Goal: Task Accomplishment & Management: Manage account settings

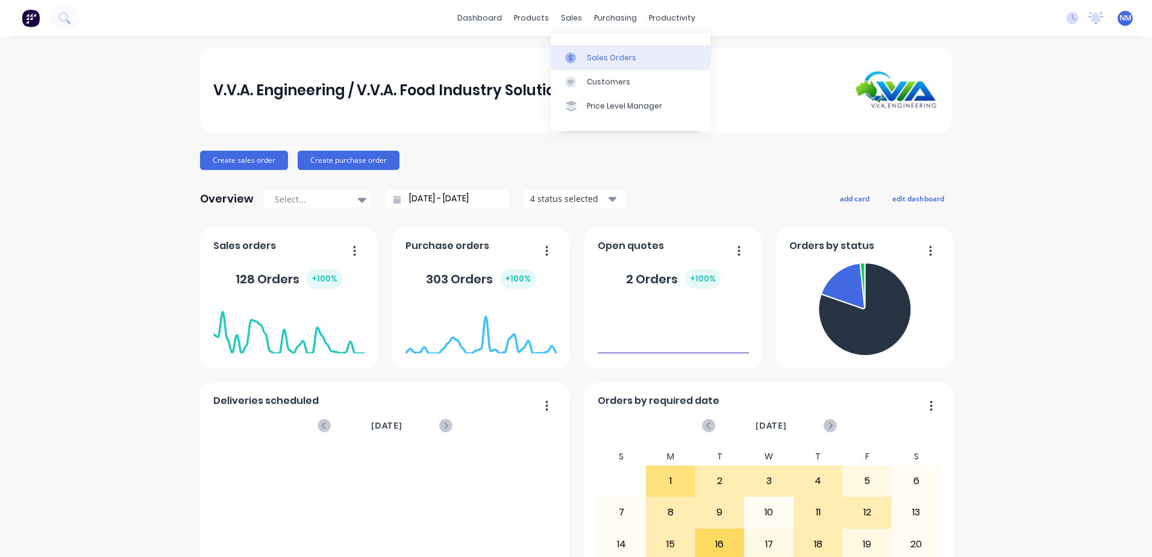
click at [595, 56] on div "Sales Orders" at bounding box center [611, 57] width 49 height 11
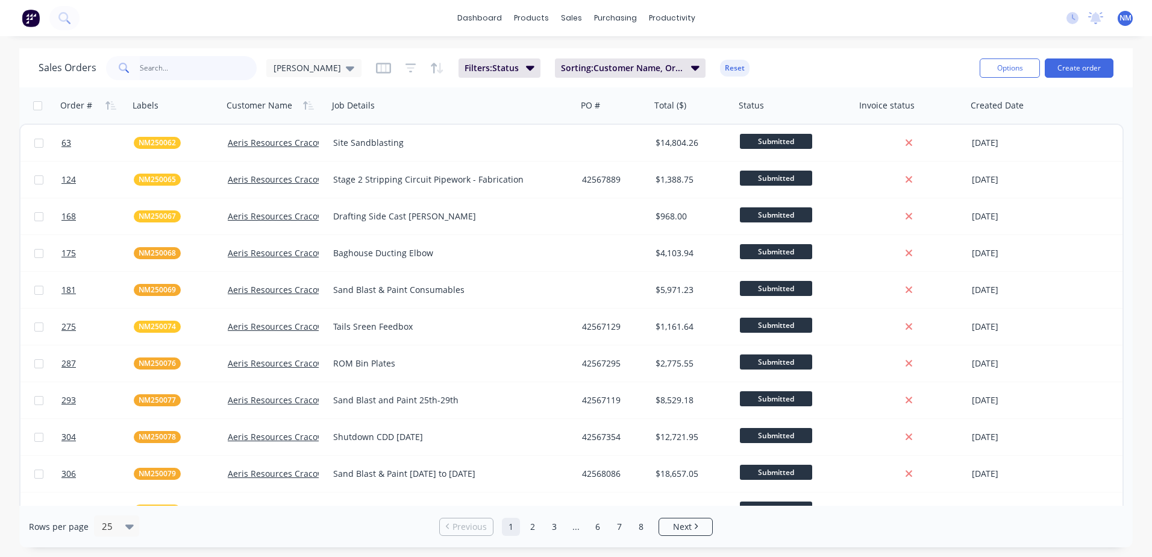
click at [203, 72] on input "text" at bounding box center [198, 68] width 117 height 24
type input "nes250237"
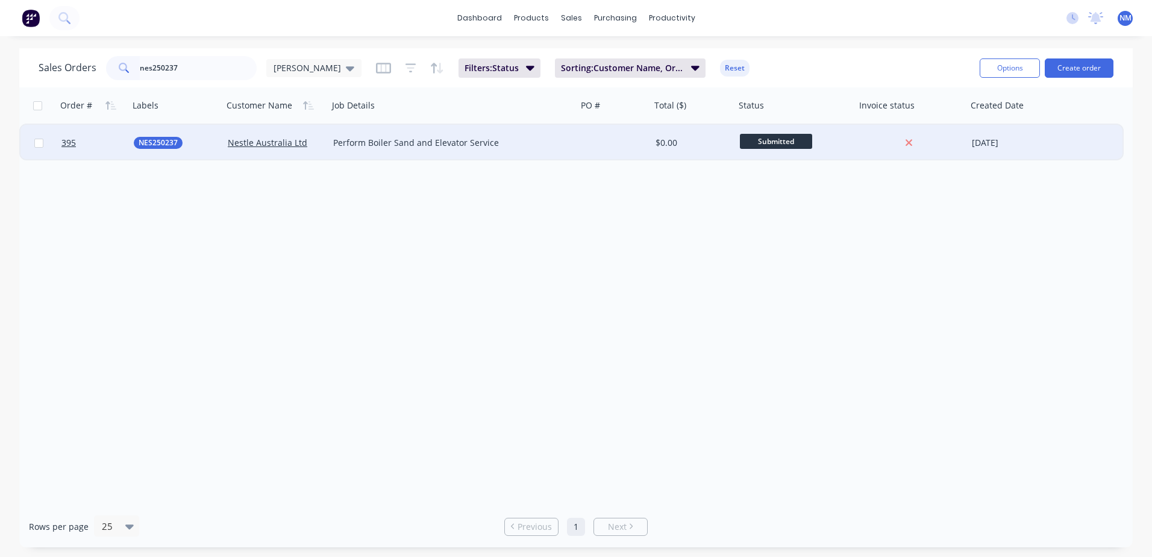
click at [838, 145] on div "Submitted" at bounding box center [792, 143] width 105 height 18
click at [687, 148] on div "$0.00" at bounding box center [691, 143] width 71 height 12
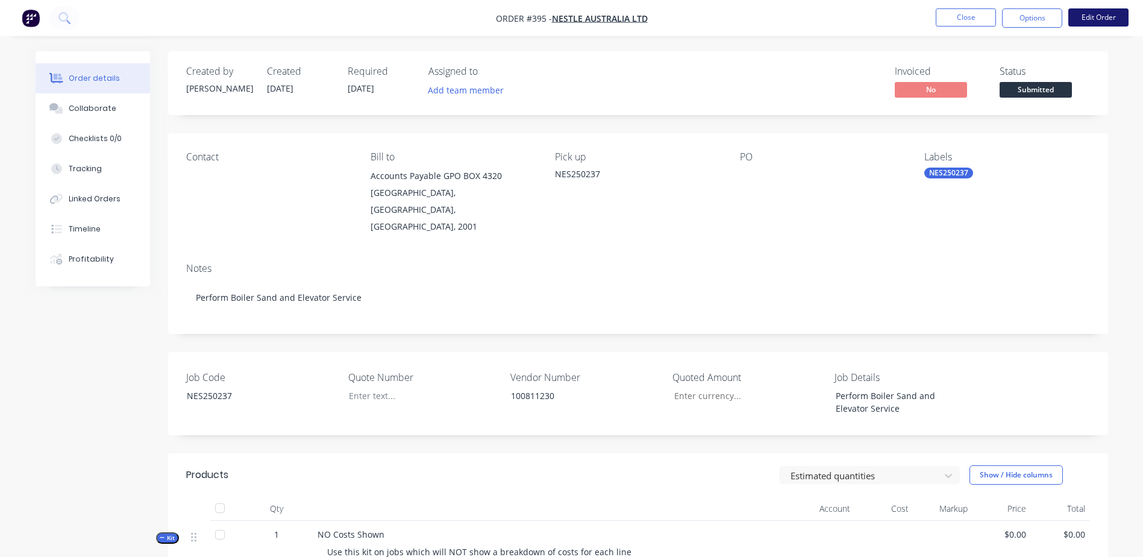
click at [1080, 16] on button "Edit Order" at bounding box center [1098, 17] width 60 height 18
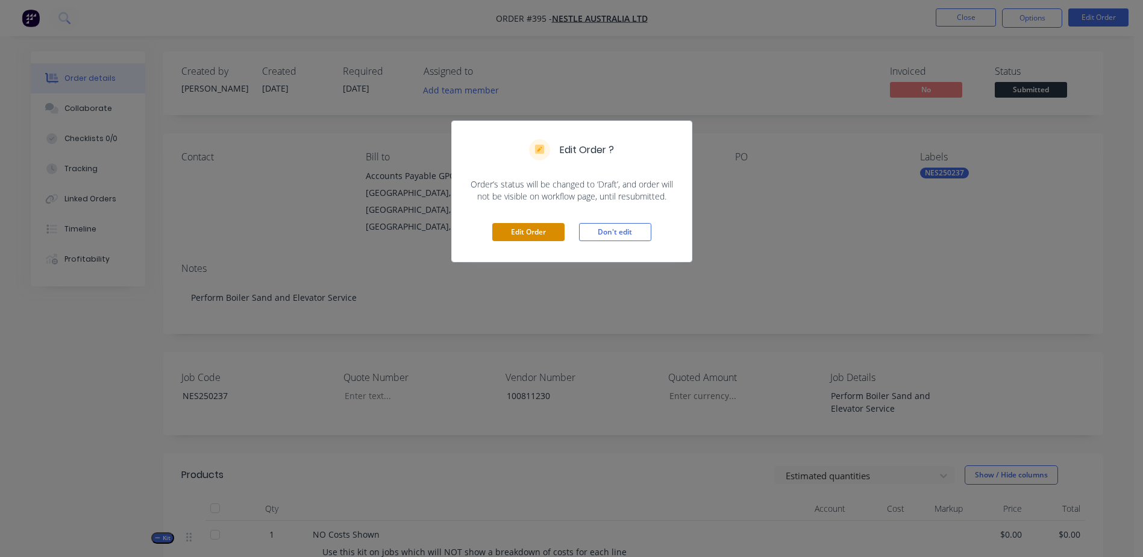
click at [533, 234] on button "Edit Order" at bounding box center [528, 232] width 72 height 18
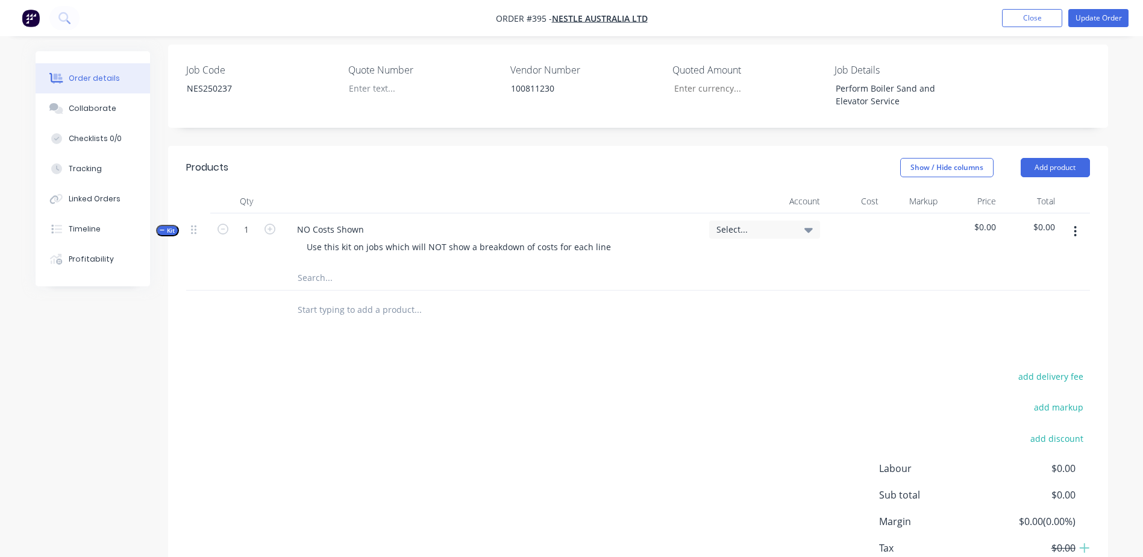
scroll to position [361, 0]
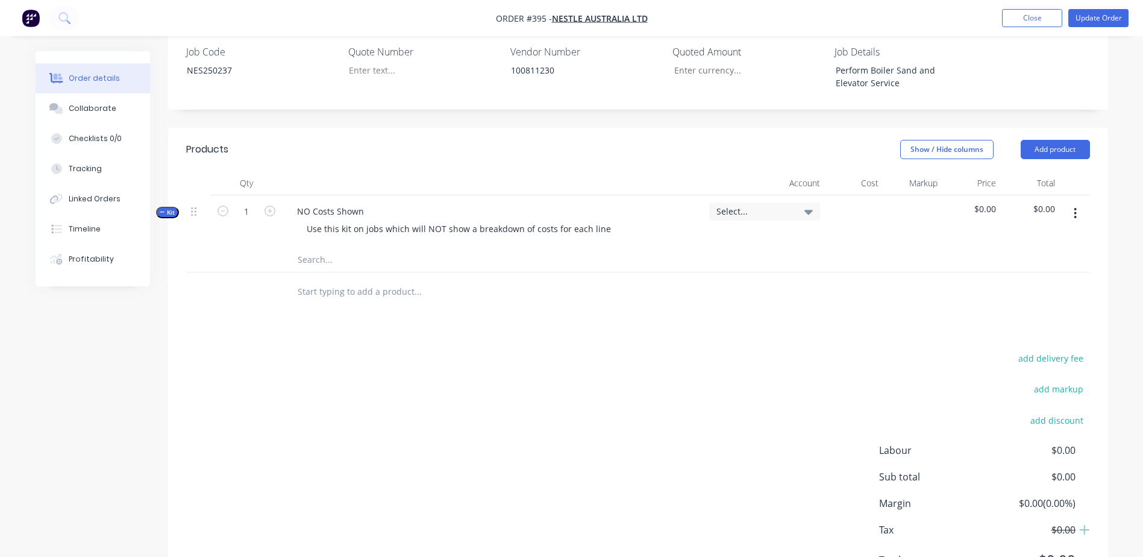
click at [313, 248] on input "text" at bounding box center [417, 260] width 241 height 24
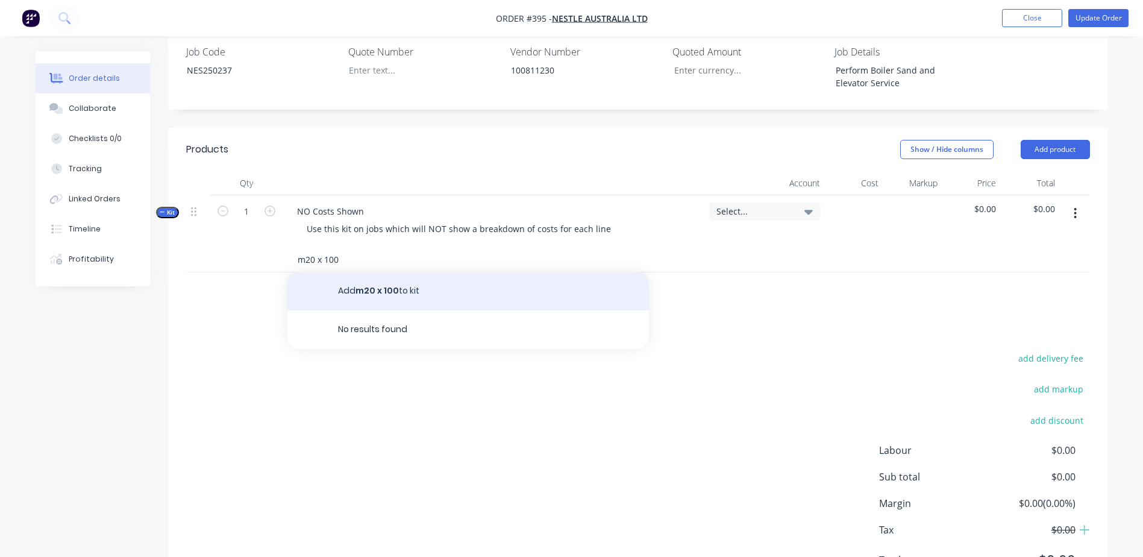
type input "m20 x 100"
click at [365, 272] on button "Add m20 x 100 to kit" at bounding box center [467, 291] width 361 height 39
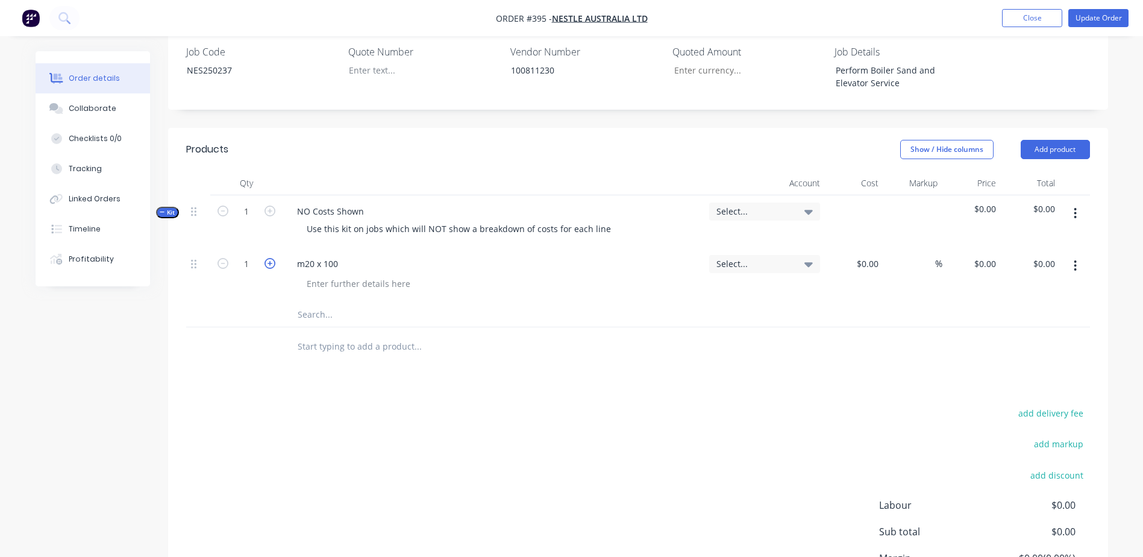
click at [272, 258] on icon "button" at bounding box center [269, 263] width 11 height 11
click at [271, 258] on icon "button" at bounding box center [269, 263] width 11 height 11
type input "4"
click at [337, 255] on div "m20 x 100" at bounding box center [317, 263] width 60 height 17
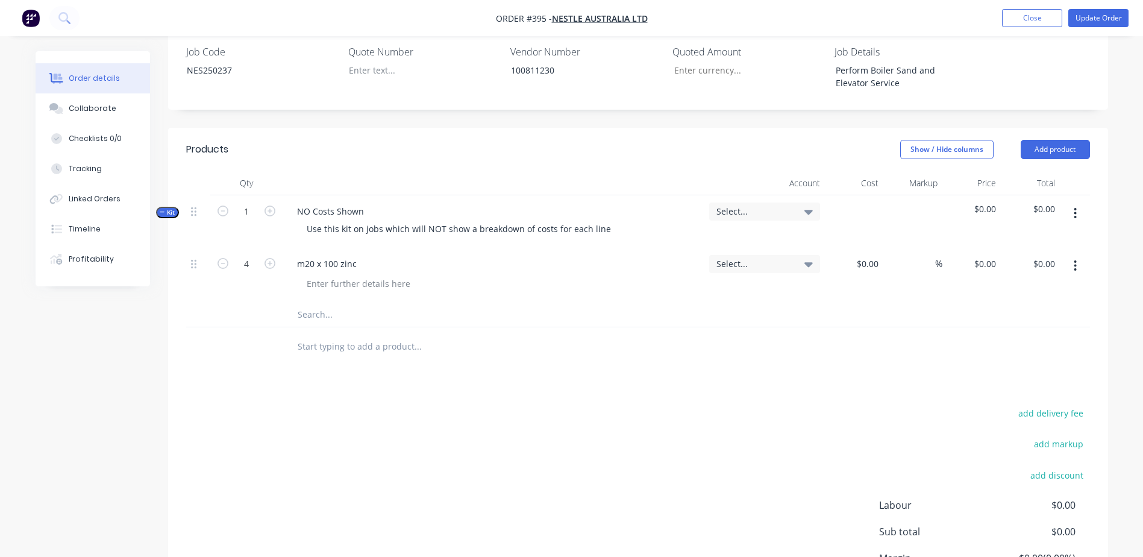
click at [316, 302] on input "text" at bounding box center [417, 314] width 241 height 24
type input "m20 x 75 zinc bolt"
click at [359, 255] on div "m20 x 100 zinc" at bounding box center [326, 263] width 79 height 17
click at [304, 334] on input "text" at bounding box center [417, 346] width 241 height 24
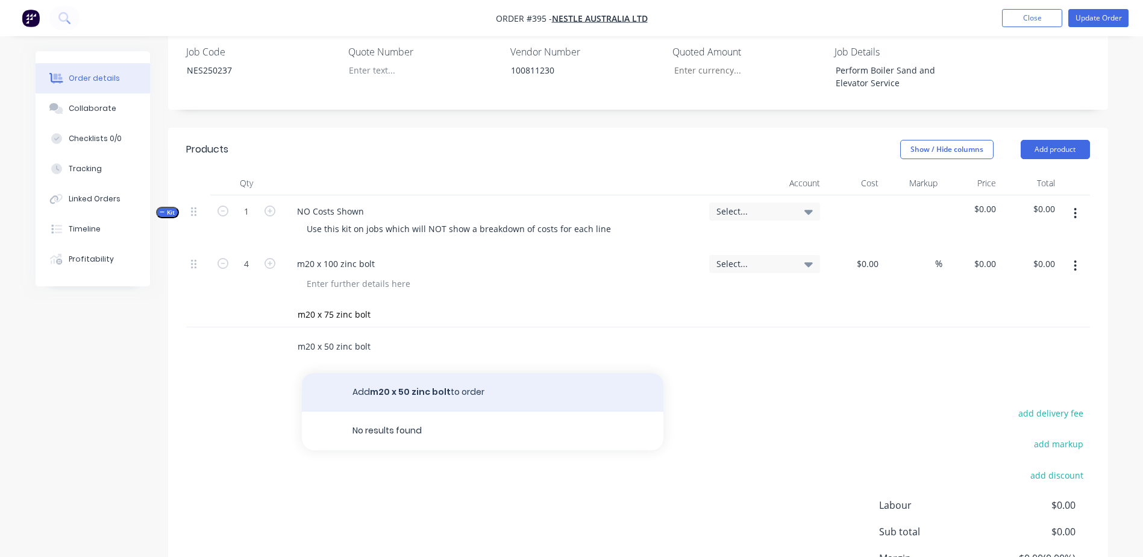
type input "m20 x 50 zinc bolt"
click at [377, 373] on button "Add m20 x 50 zinc bolt to order" at bounding box center [482, 392] width 361 height 39
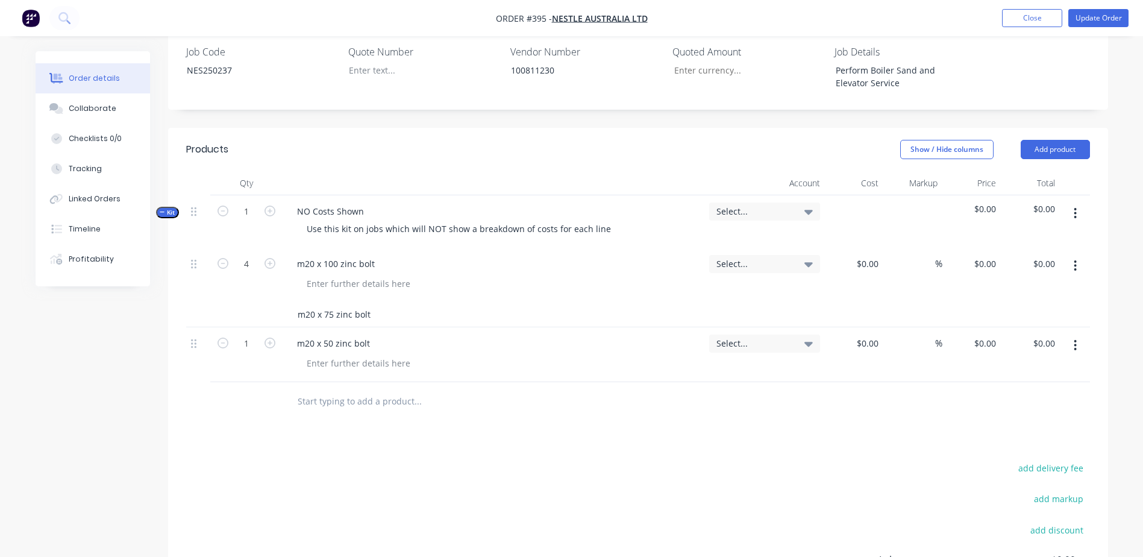
click at [385, 302] on input "m20 x 75 zinc bolt" at bounding box center [417, 314] width 241 height 24
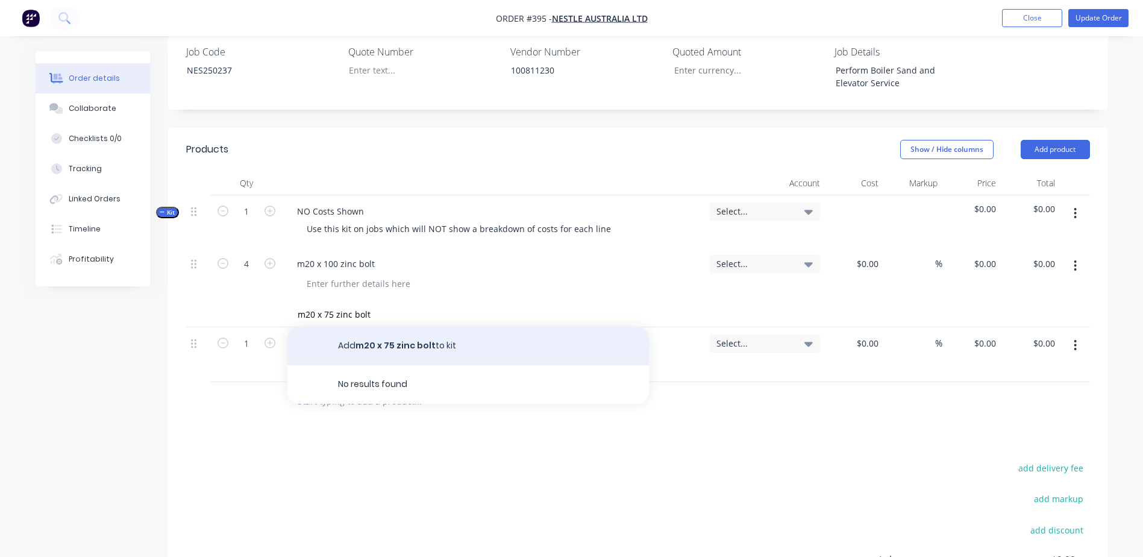
click at [402, 327] on button "Add m20 x 75 zinc bolt to kit" at bounding box center [467, 346] width 361 height 39
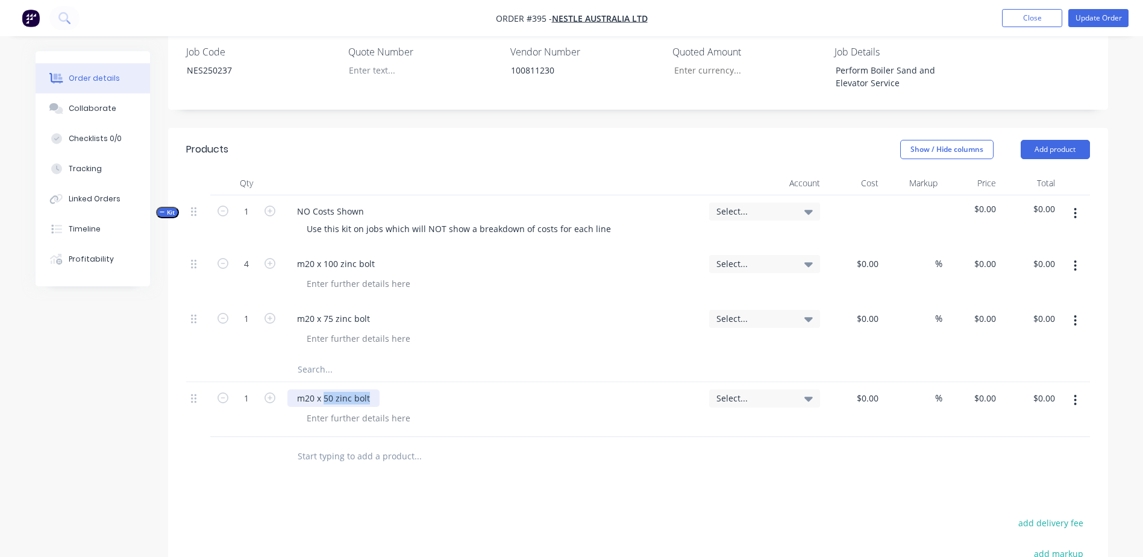
drag, startPoint x: 323, startPoint y: 363, endPoint x: 666, endPoint y: 354, distance: 342.9
click at [666, 382] on div "m20 x 50 zinc bolt" at bounding box center [494, 409] width 422 height 55
click at [321, 444] on input "text" at bounding box center [417, 456] width 241 height 24
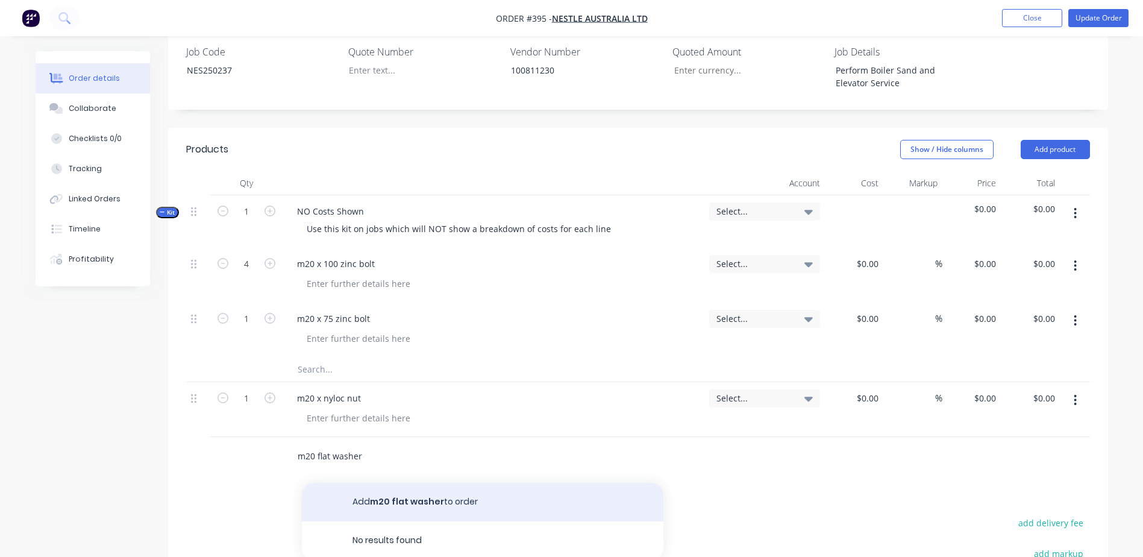
type input "m20 flat washer"
click at [418, 483] on button "Add m20 flat washer to order" at bounding box center [482, 502] width 361 height 39
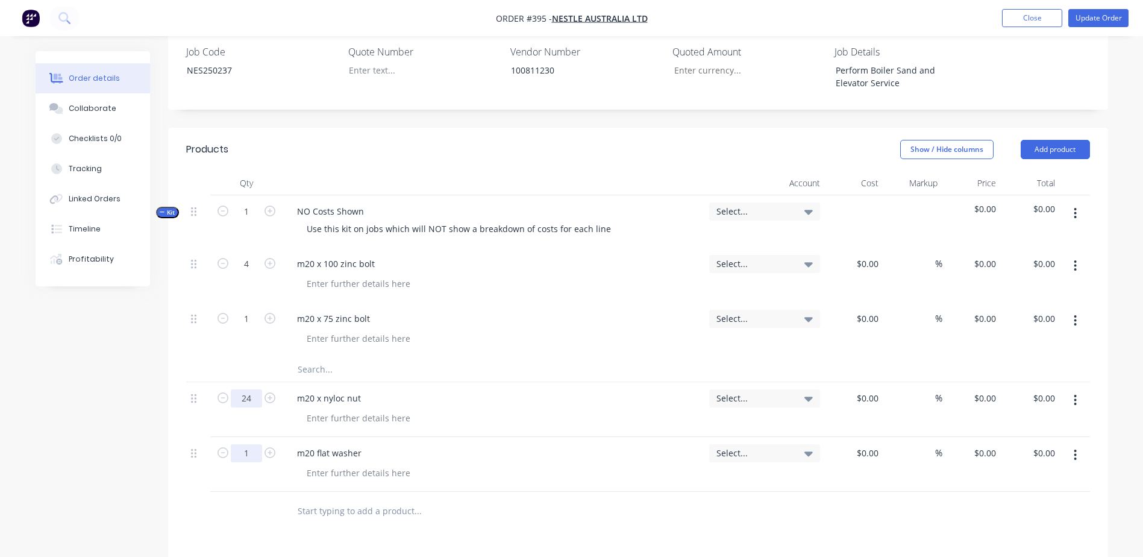
type input "24"
click at [243, 310] on input "1" at bounding box center [246, 319] width 31 height 18
type input "4"
click at [241, 513] on div "Products Show / Hide columns Add product Qty Account Cost Markup Price Total Ki…" at bounding box center [638, 474] width 940 height 692
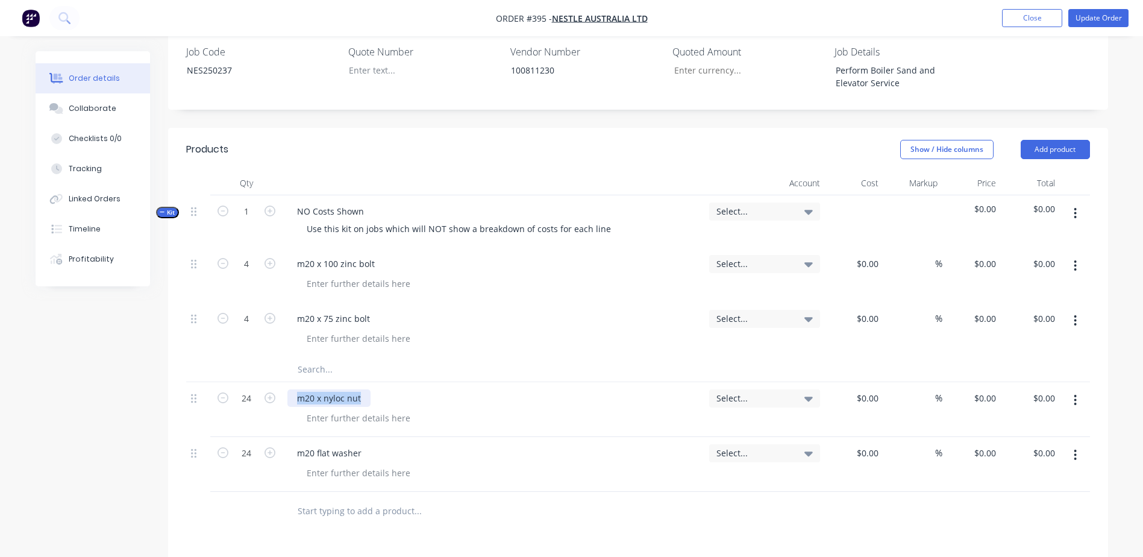
drag, startPoint x: 362, startPoint y: 362, endPoint x: 268, endPoint y: 374, distance: 94.7
click at [268, 382] on div "24 m20 x nyloc nut Select... $0.00 $0.00 % $0.00 $0.00 $0.00 $0.00" at bounding box center [638, 409] width 904 height 55
copy div "m20 x nyloc nut"
click at [314, 357] on input "text" at bounding box center [417, 369] width 241 height 24
paste input "m20 x nyloc nut"
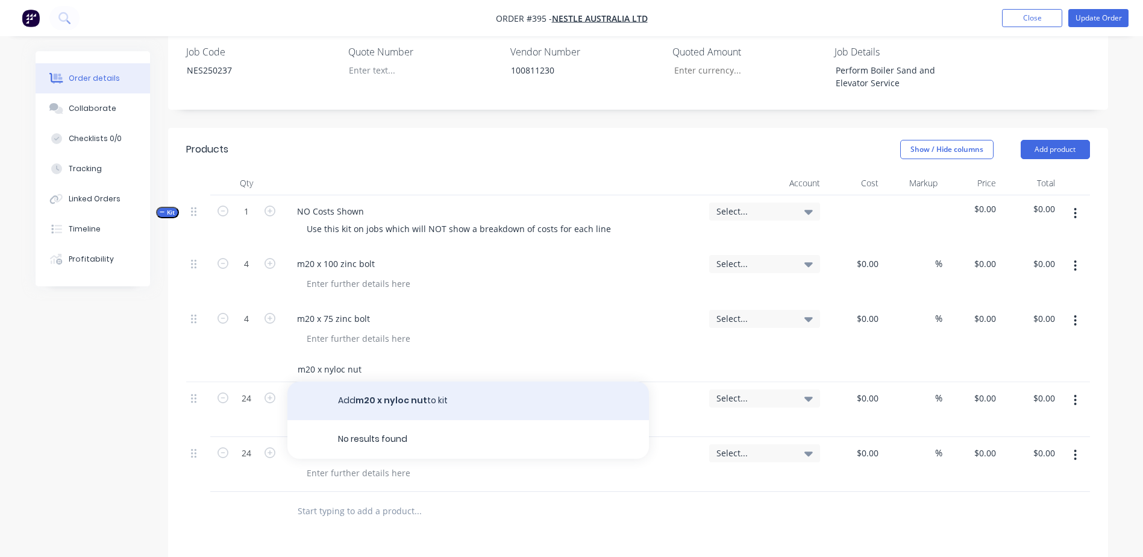
type input "m20 x nyloc nut"
click at [382, 381] on button "Add m20 x nyloc nut to kit" at bounding box center [467, 400] width 361 height 39
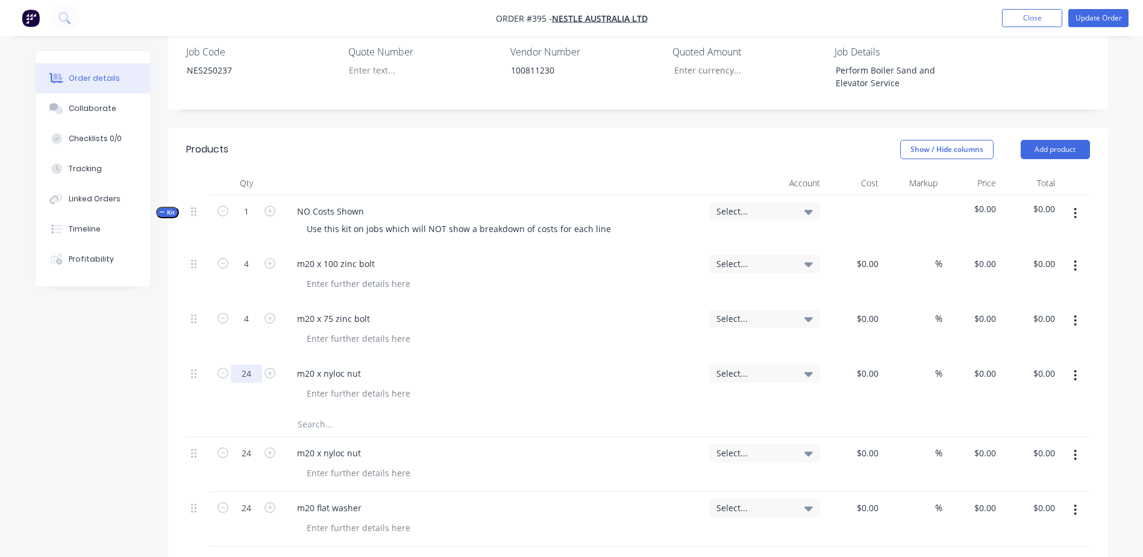
type input "24"
click at [337, 412] on input "text" at bounding box center [417, 424] width 241 height 24
click at [1074, 448] on icon "button" at bounding box center [1075, 454] width 3 height 13
click at [1020, 526] on div "Delete" at bounding box center [1032, 534] width 93 height 17
drag, startPoint x: 369, startPoint y: 421, endPoint x: 287, endPoint y: 419, distance: 81.3
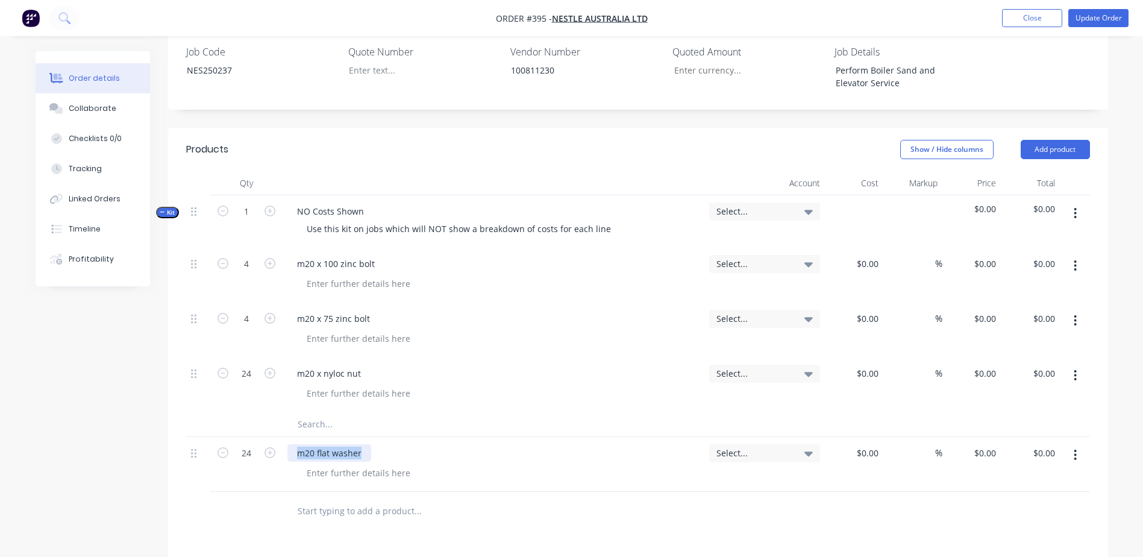
click at [287, 444] on div "m20 flat washer" at bounding box center [329, 452] width 84 height 17
copy div "m20 flat washer"
click at [317, 412] on input "text" at bounding box center [417, 424] width 241 height 24
paste input "m20 flat washer"
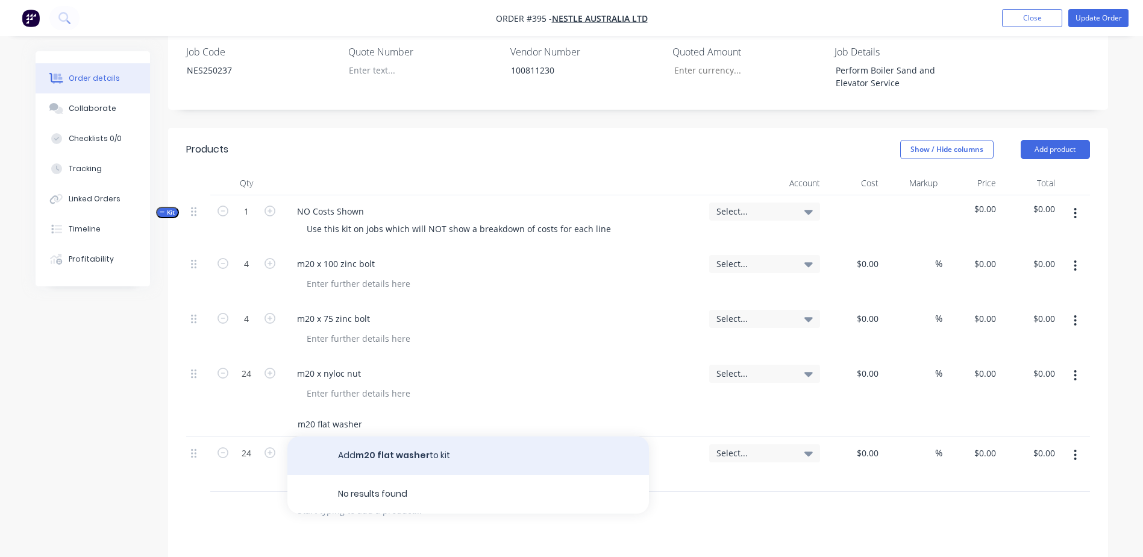
type input "m20 flat washer"
click at [393, 436] on button "Add m20 flat washer to kit" at bounding box center [467, 455] width 361 height 39
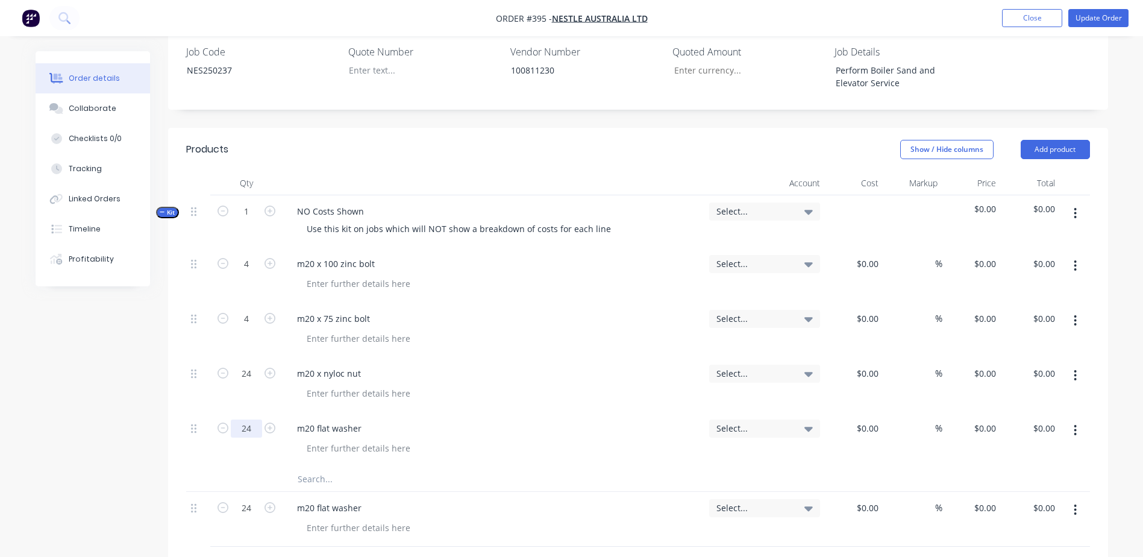
type input "24"
click at [1076, 504] on icon "button" at bounding box center [1075, 509] width 2 height 11
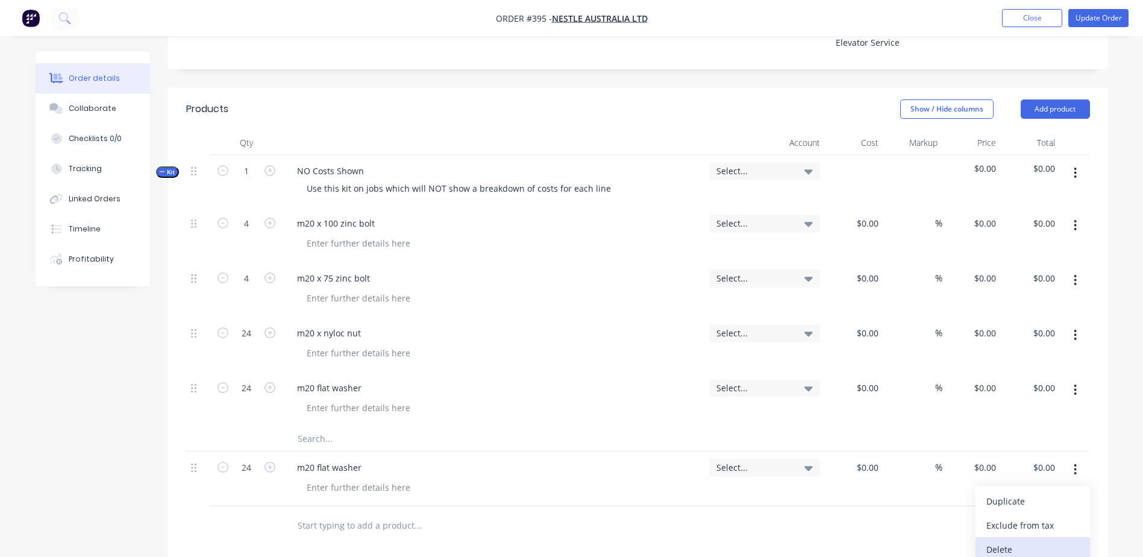
scroll to position [422, 0]
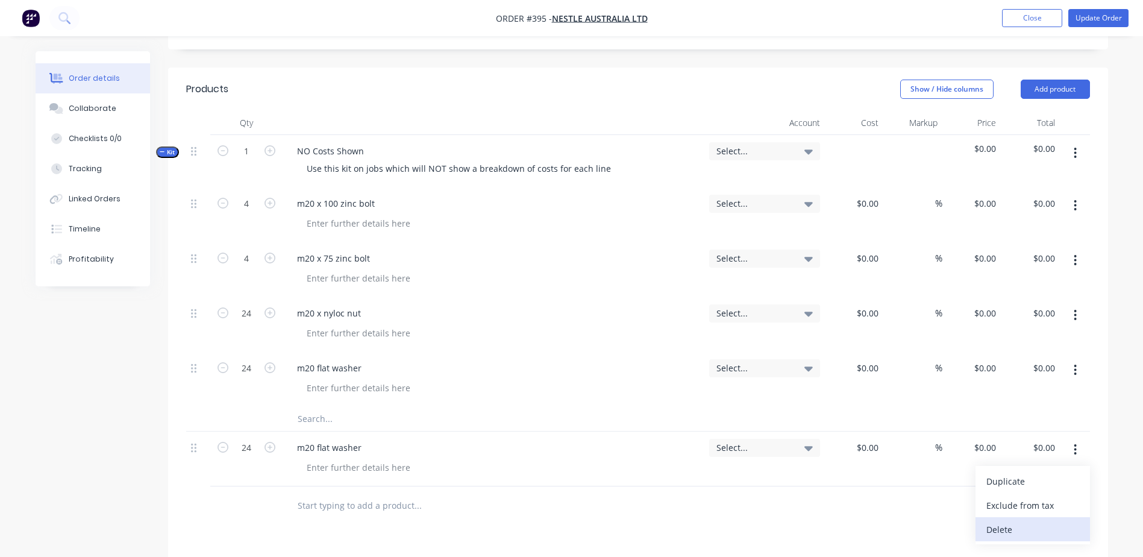
click at [1011, 521] on div "Delete" at bounding box center [1032, 529] width 93 height 17
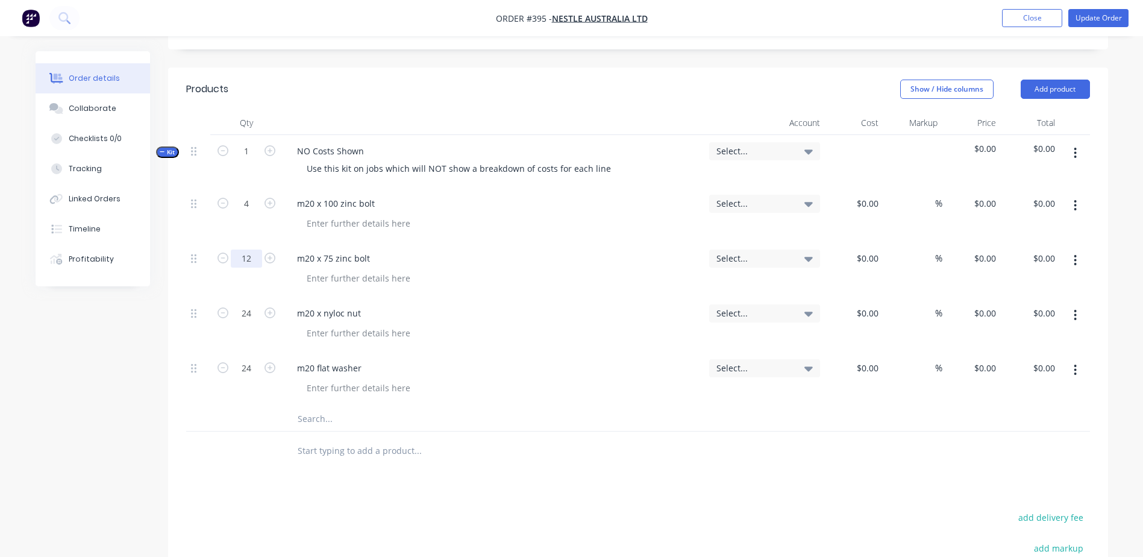
type input "12"
click at [477, 431] on div at bounding box center [500, 450] width 434 height 39
click at [319, 407] on input "text" at bounding box center [417, 419] width 241 height 24
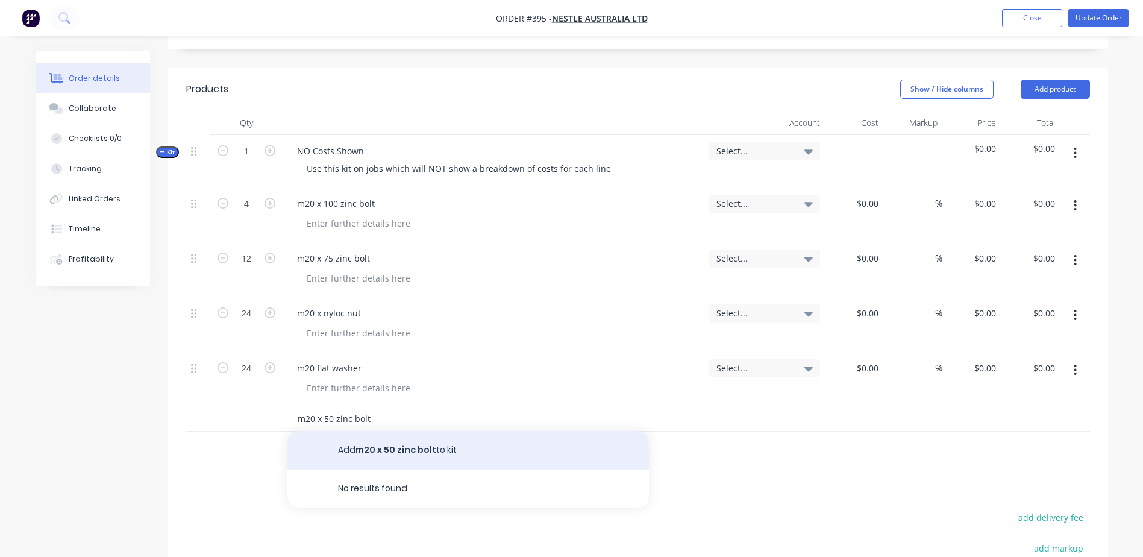
type input "m20 x 50 zinc bolt"
click at [397, 431] on button "Add m20 x 50 zinc bolt to kit" at bounding box center [467, 450] width 361 height 39
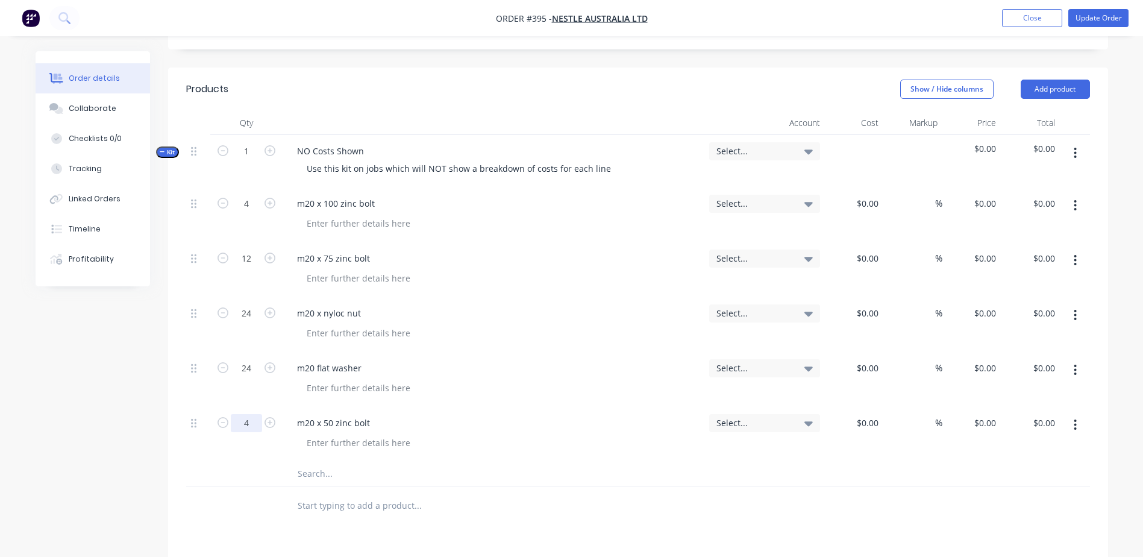
type input "4"
click at [1094, 16] on button "Update Order" at bounding box center [1098, 18] width 60 height 18
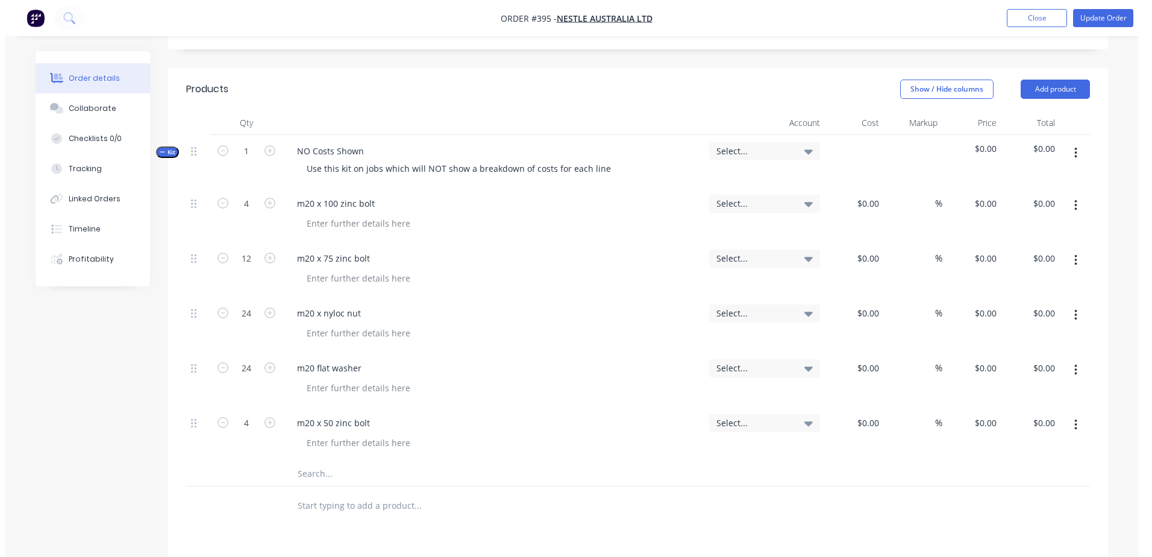
scroll to position [0, 0]
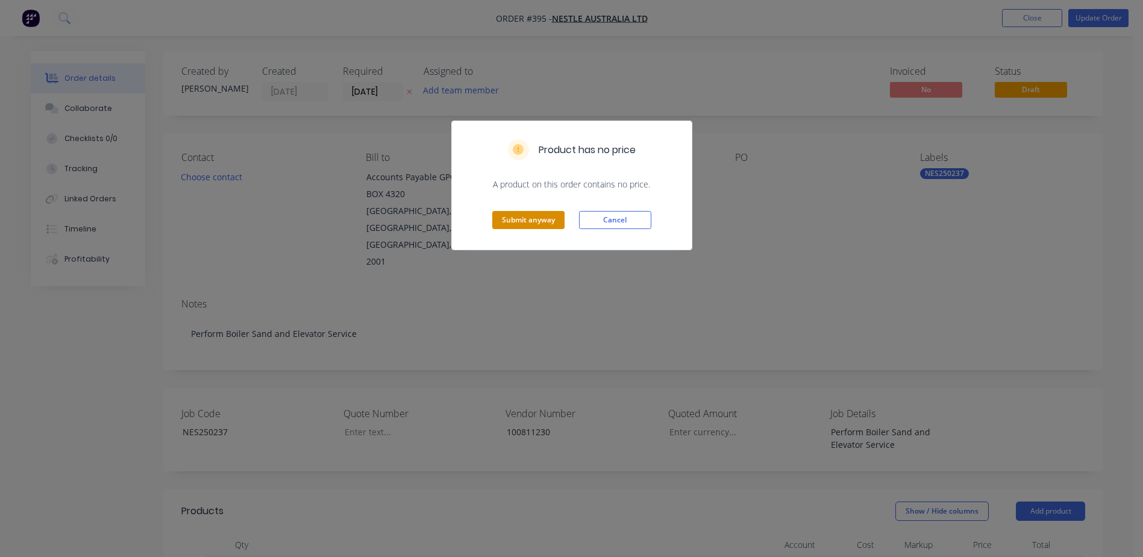
click at [530, 227] on button "Submit anyway" at bounding box center [528, 220] width 72 height 18
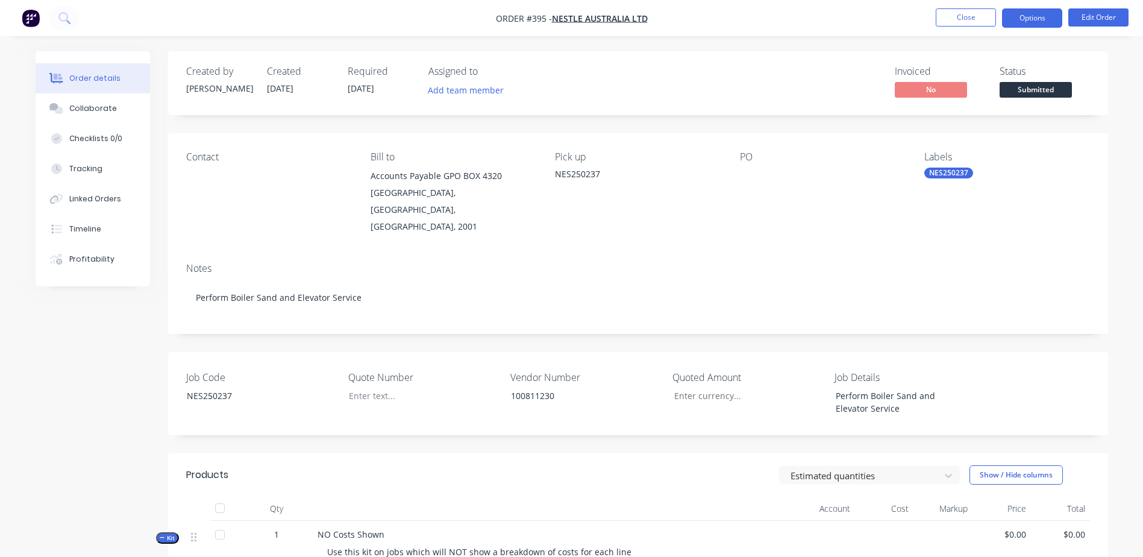
click at [1038, 22] on button "Options" at bounding box center [1032, 17] width 60 height 19
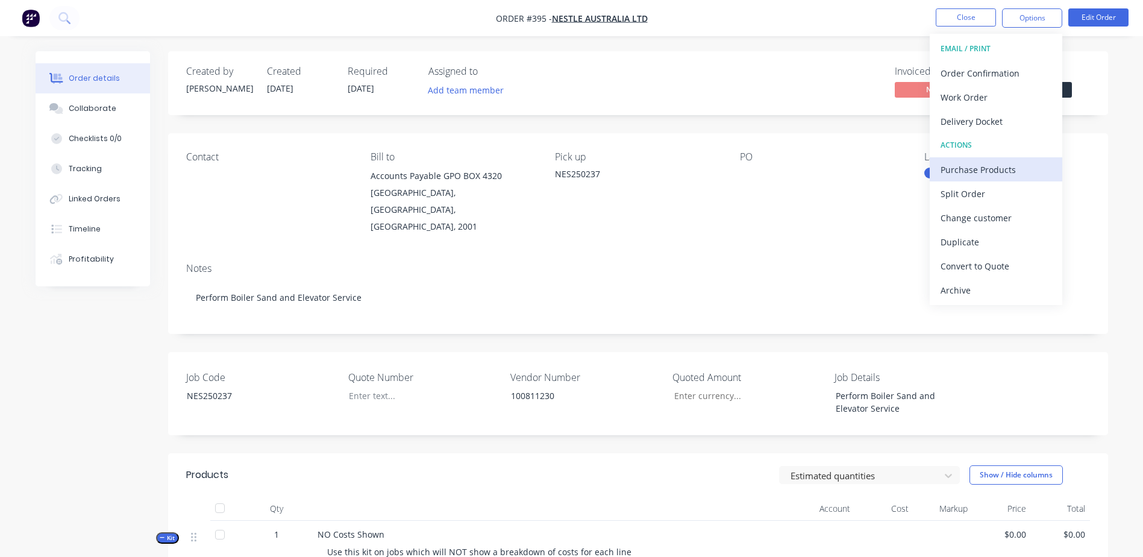
click at [1034, 169] on div "Purchase Products" at bounding box center [995, 169] width 111 height 17
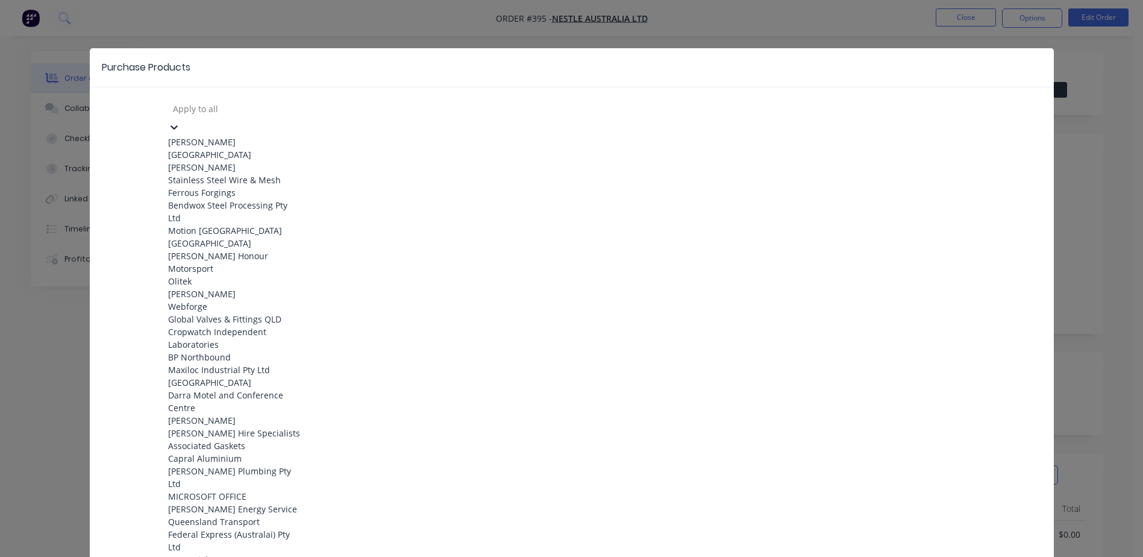
click at [233, 114] on div at bounding box center [259, 108] width 174 height 15
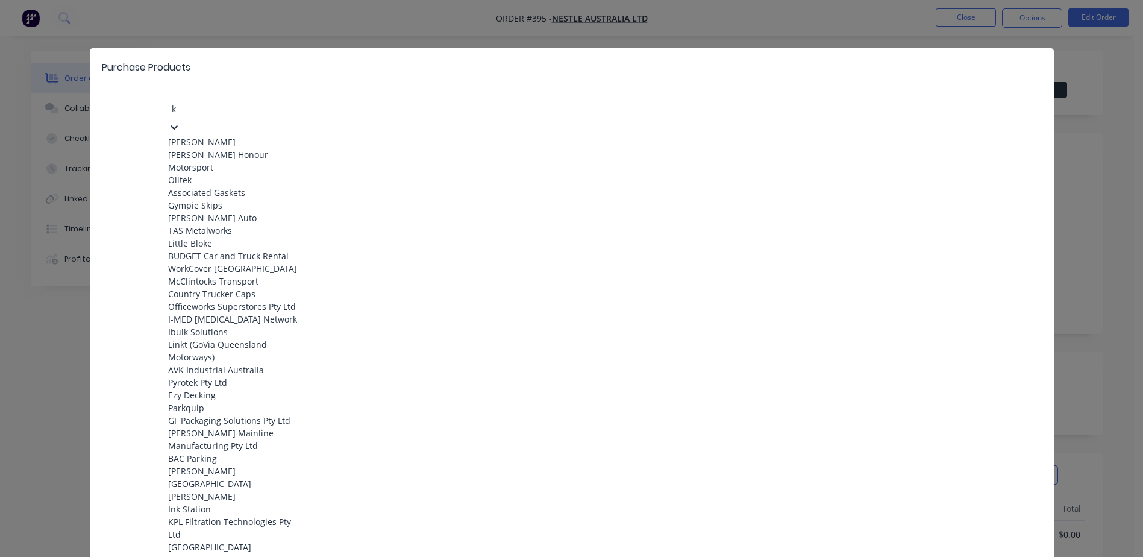
type input "kj"
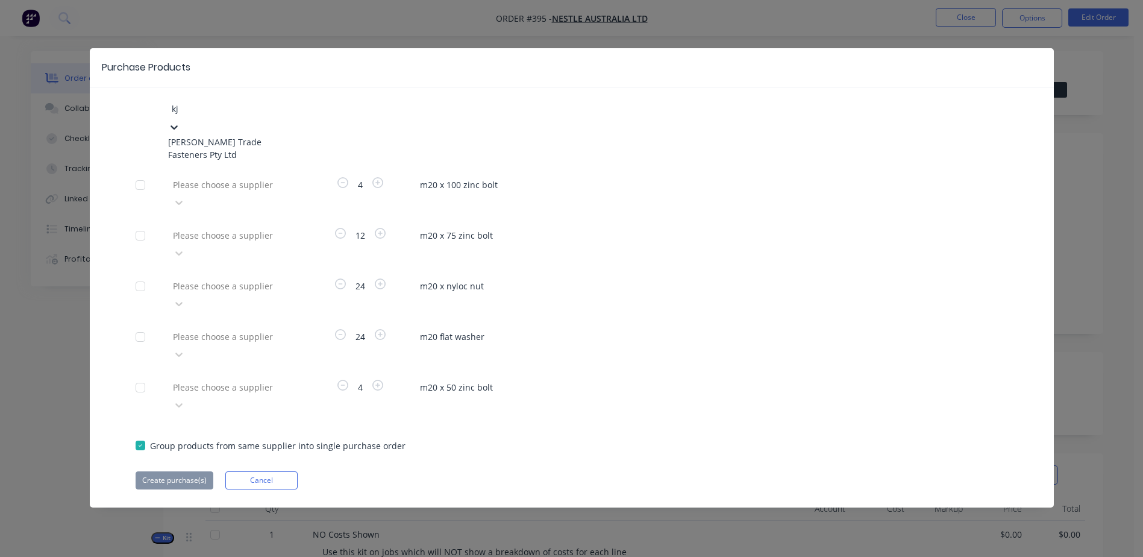
click at [229, 140] on div "[PERSON_NAME] Trade Fasteners Pty Ltd" at bounding box center [234, 148] width 133 height 25
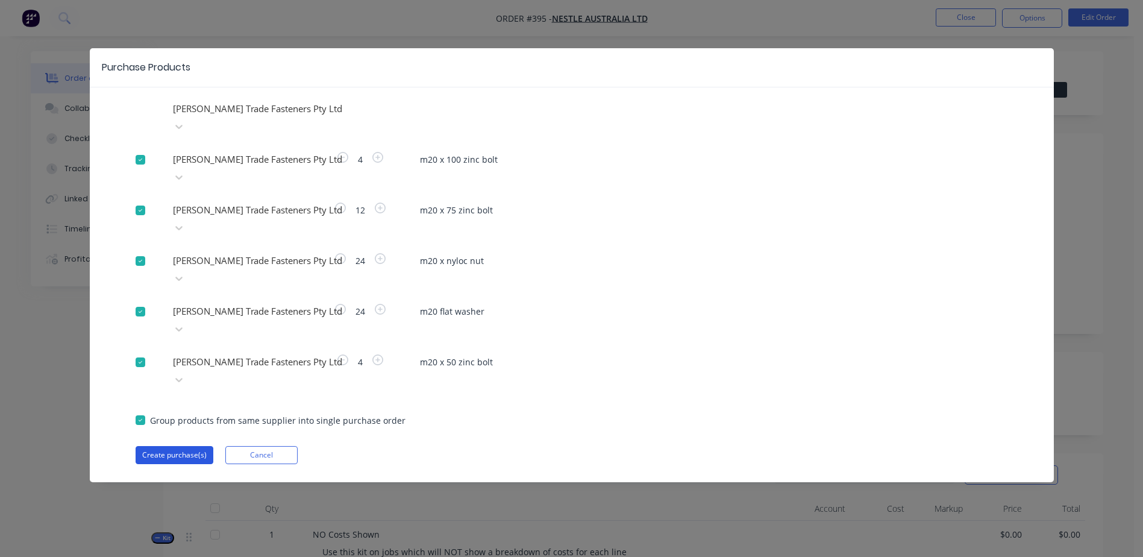
click at [183, 446] on button "Create purchase(s)" at bounding box center [175, 455] width 78 height 18
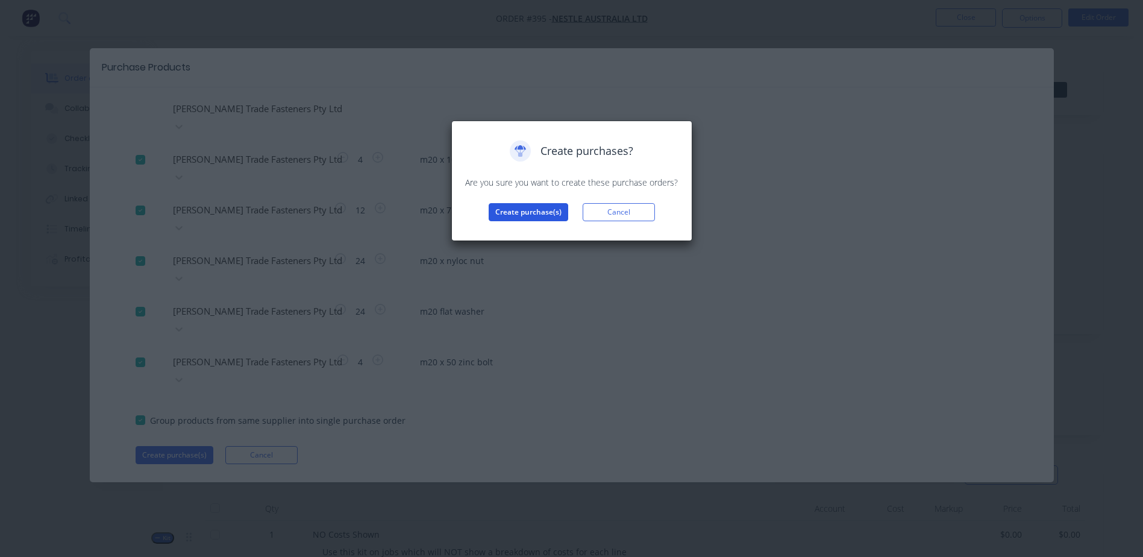
click at [505, 213] on button "Create purchase(s)" at bounding box center [529, 212] width 80 height 18
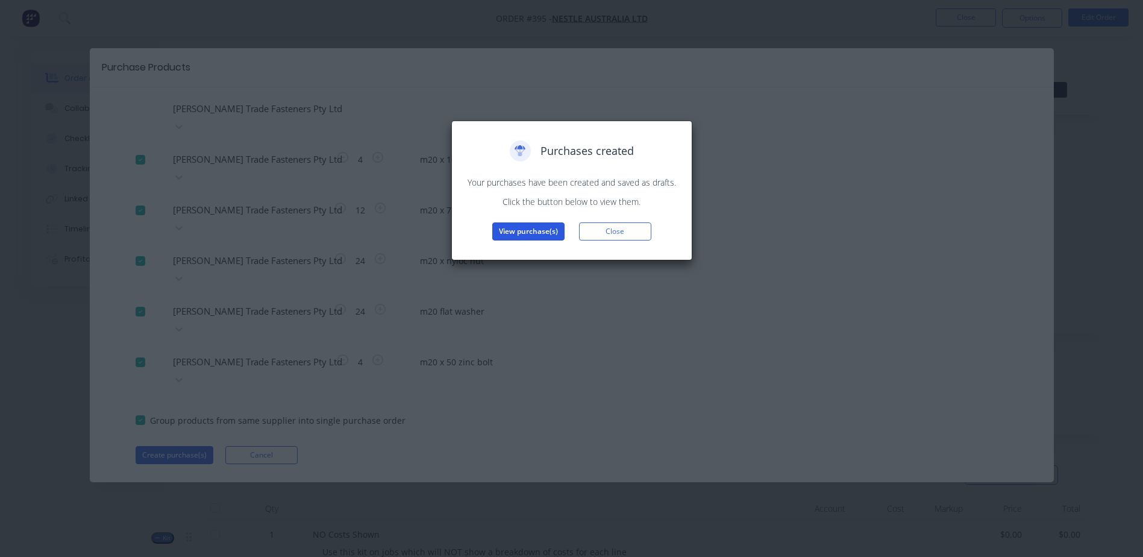
click at [512, 228] on button "View purchase(s)" at bounding box center [528, 231] width 72 height 18
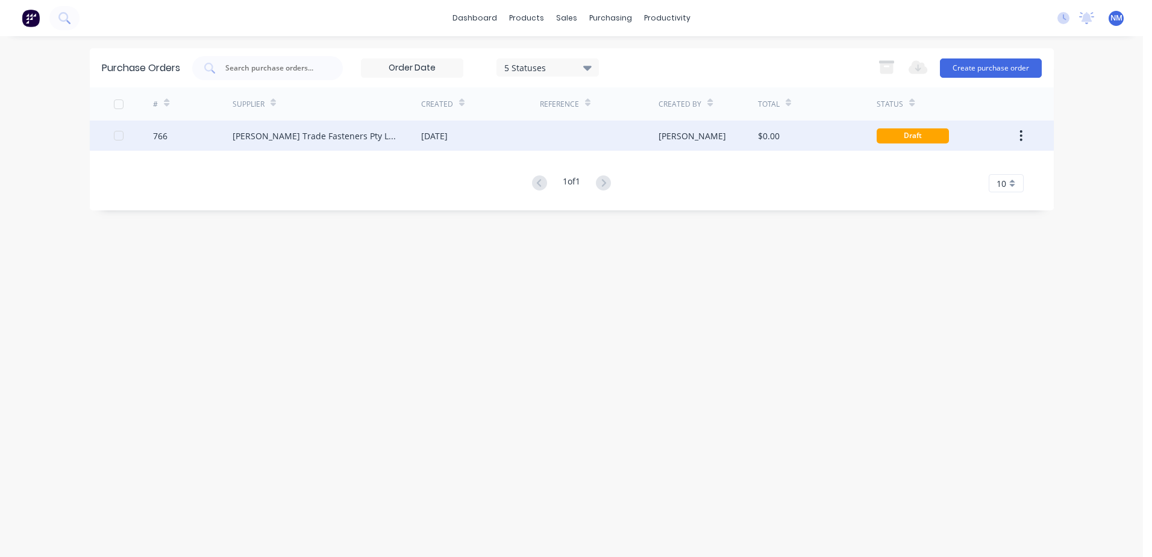
click at [814, 136] on div "$0.00" at bounding box center [817, 135] width 119 height 30
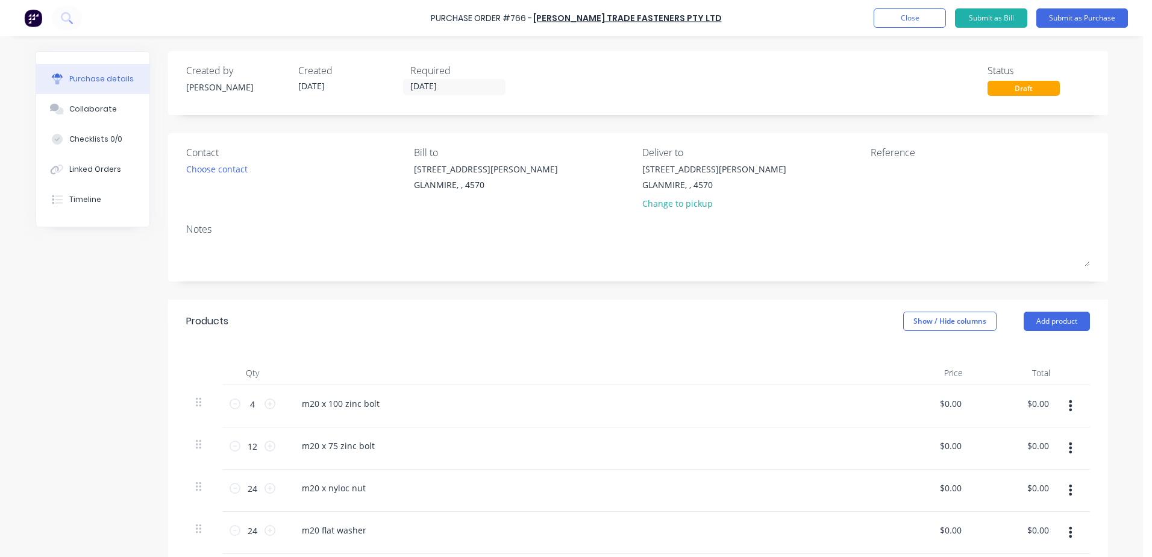
click at [840, 175] on div "[STREET_ADDRESS][PERSON_NAME] Change to pickup" at bounding box center [751, 189] width 219 height 53
click at [874, 175] on textarea at bounding box center [946, 176] width 151 height 27
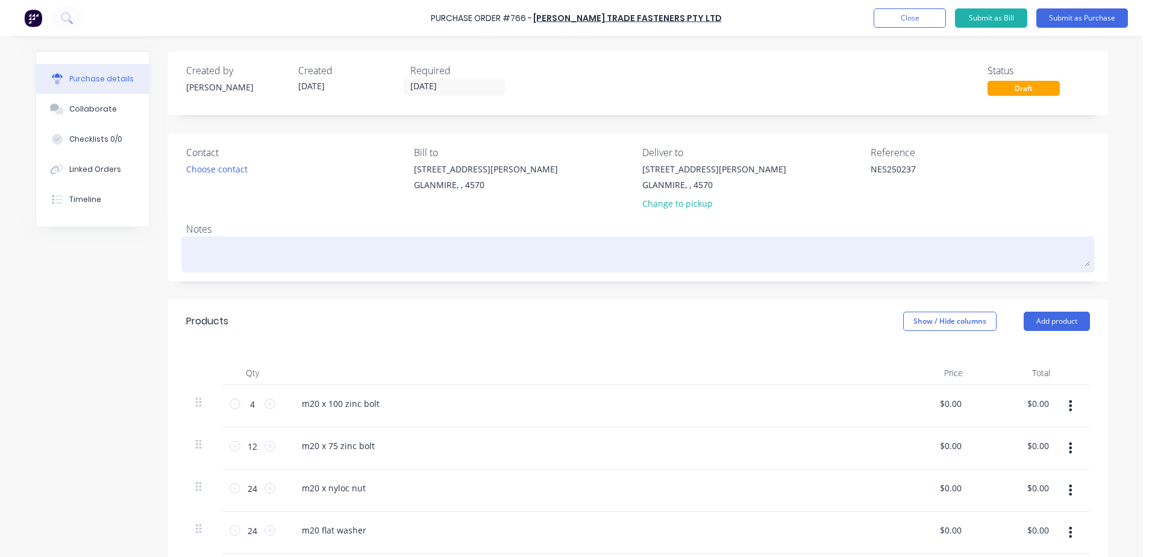
type textarea "NES250237"
click at [202, 251] on textarea at bounding box center [638, 252] width 904 height 27
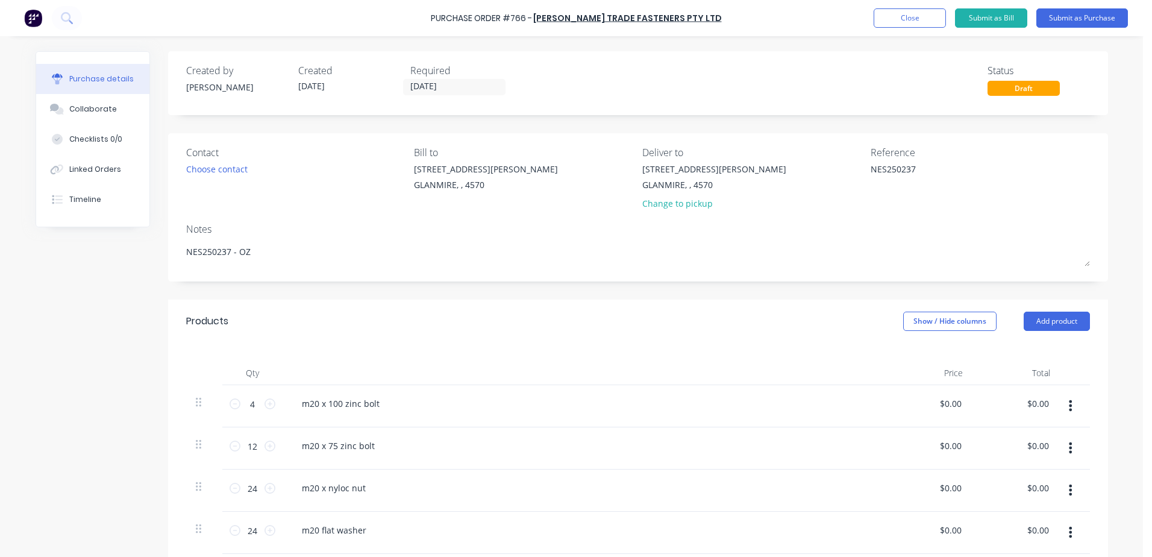
type textarea "NES250237 - OZ"
click at [498, 372] on div at bounding box center [584, 373] width 602 height 24
click at [1088, 22] on button "Submit as Purchase" at bounding box center [1082, 17] width 92 height 19
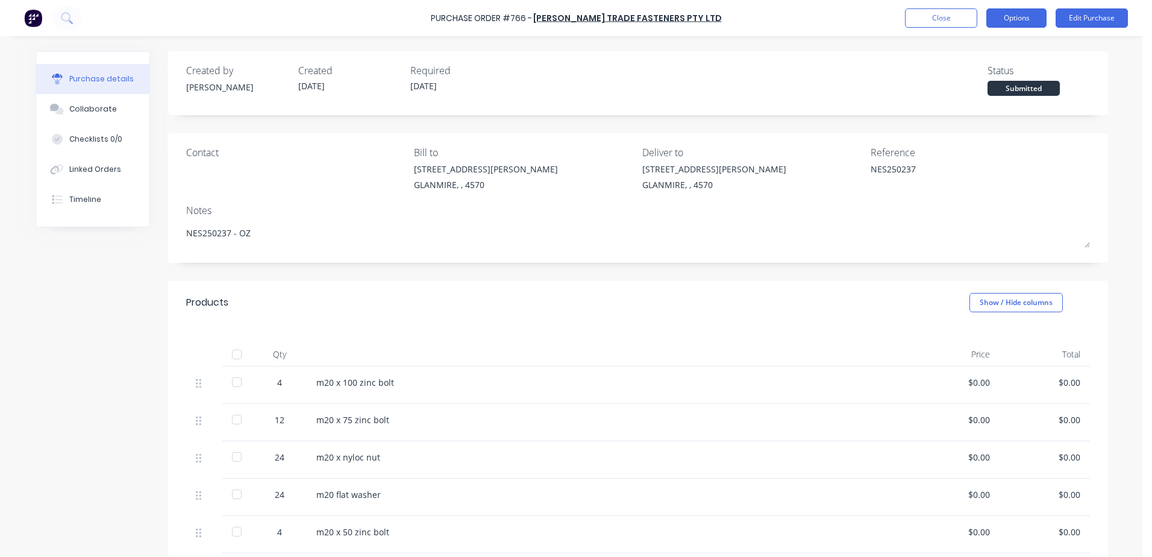
click at [1040, 17] on button "Options" at bounding box center [1016, 17] width 60 height 19
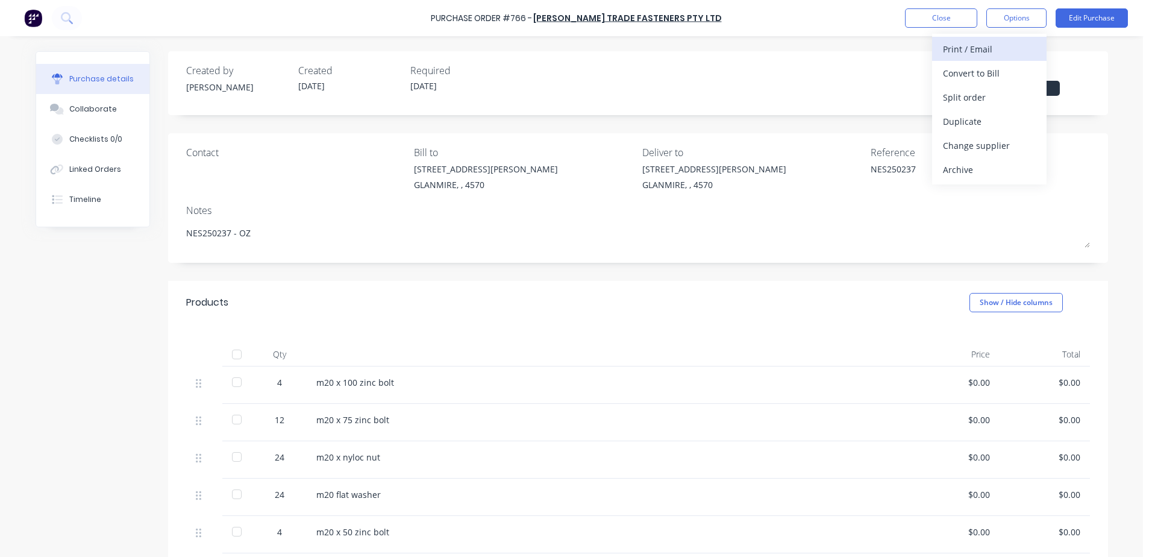
click at [1003, 43] on div "Print / Email" at bounding box center [989, 48] width 93 height 17
click at [992, 70] on div "With pricing" at bounding box center [989, 72] width 93 height 17
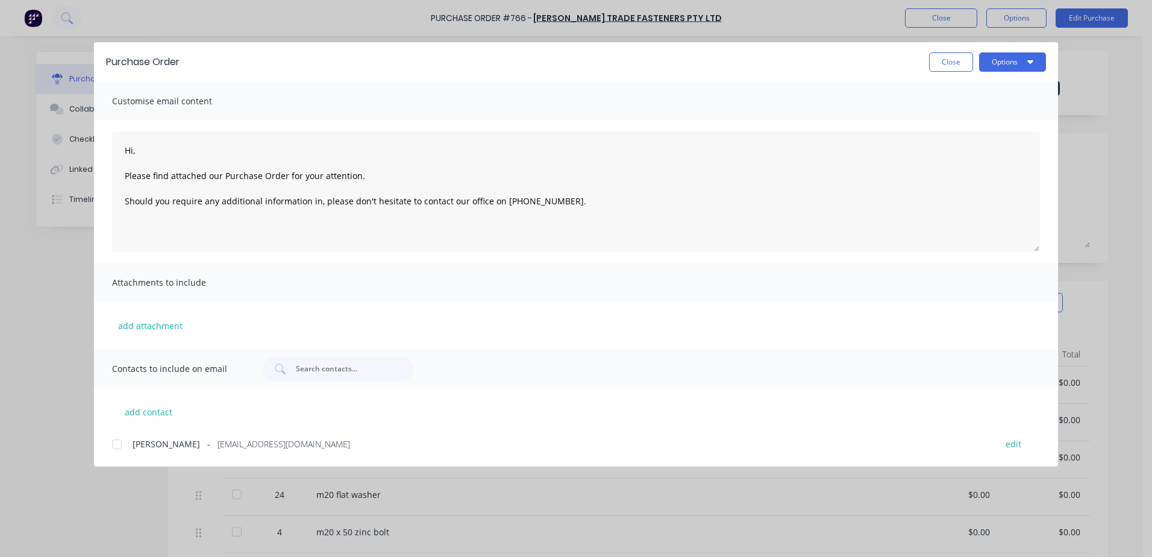
click at [123, 448] on div at bounding box center [117, 444] width 24 height 24
click at [1004, 65] on button "Options" at bounding box center [1012, 61] width 67 height 19
click at [978, 131] on button "Email" at bounding box center [988, 141] width 114 height 24
click at [1007, 66] on button "Options" at bounding box center [1012, 61] width 67 height 19
click at [954, 113] on div "Print" at bounding box center [988, 116] width 93 height 17
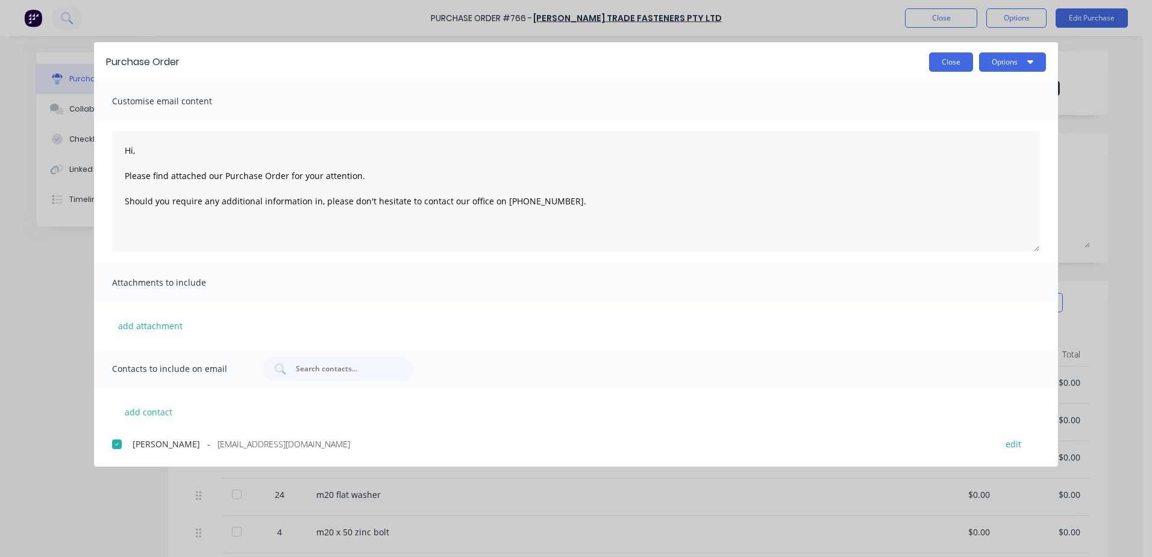
click at [939, 63] on button "Close" at bounding box center [951, 61] width 44 height 19
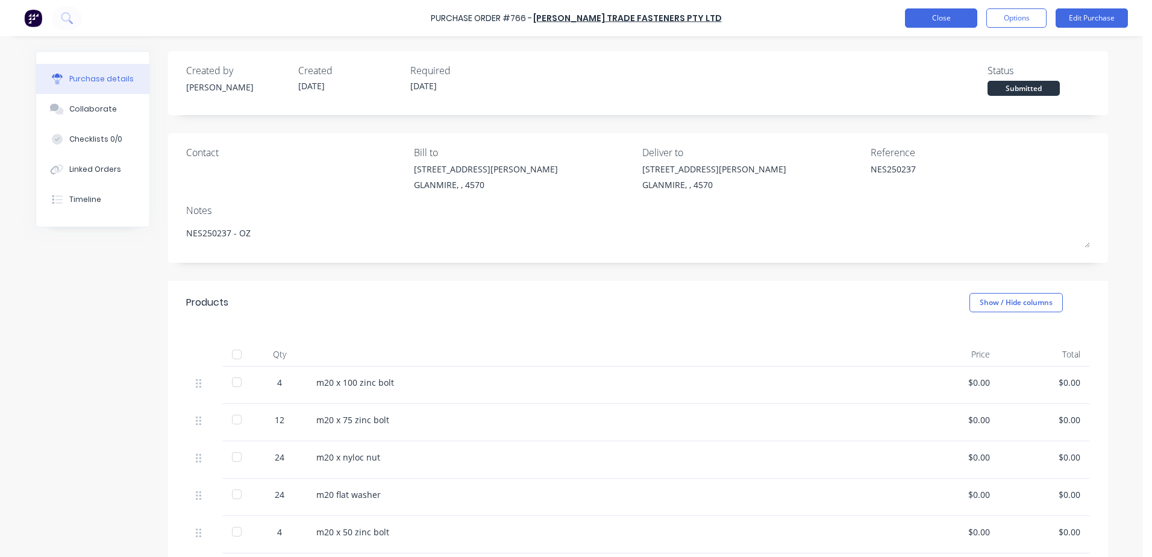
click at [924, 21] on button "Close" at bounding box center [941, 17] width 72 height 19
